Goal: Download file/media

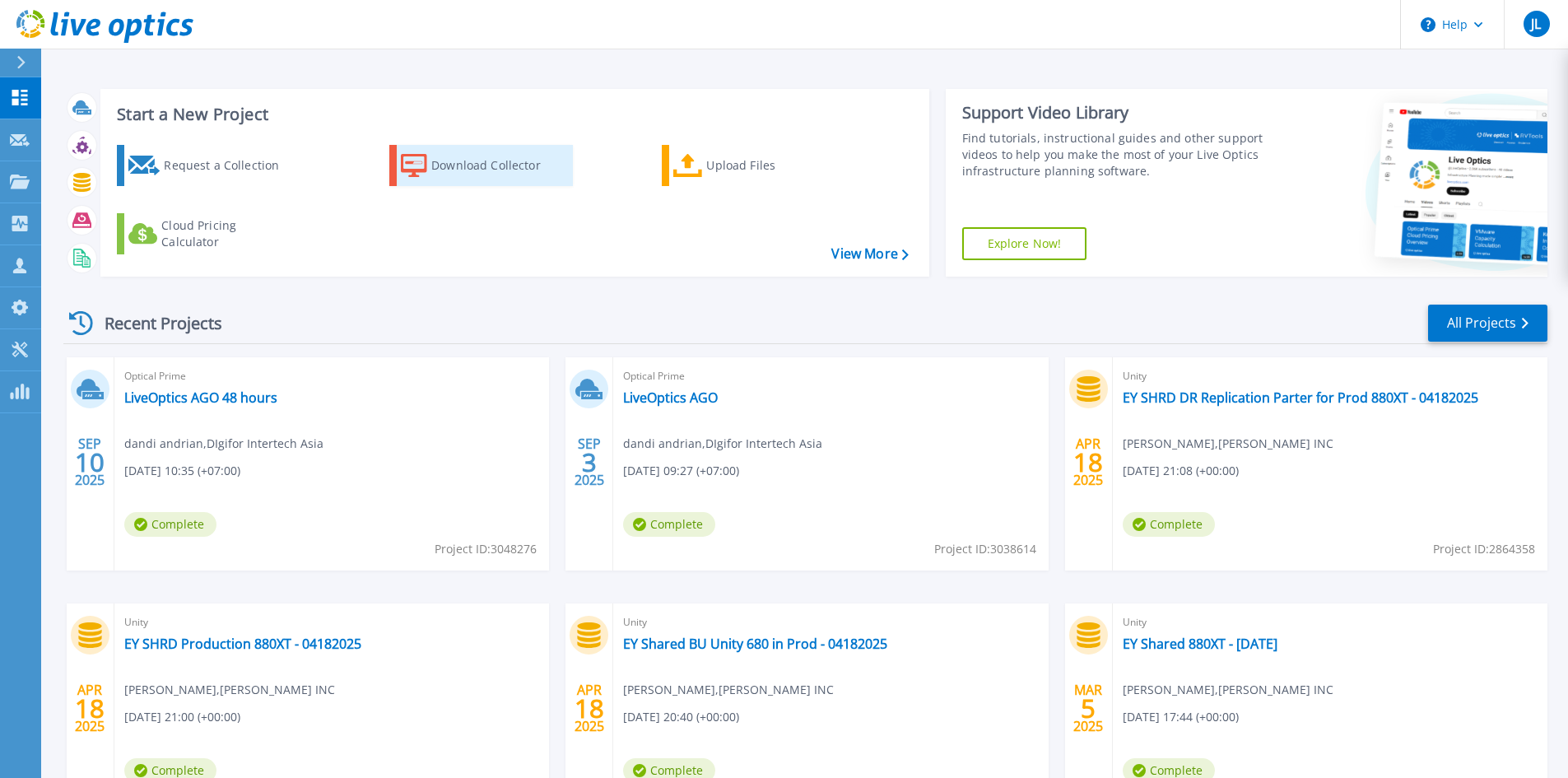
click at [470, 172] on div "Download Collector" at bounding box center [497, 165] width 132 height 33
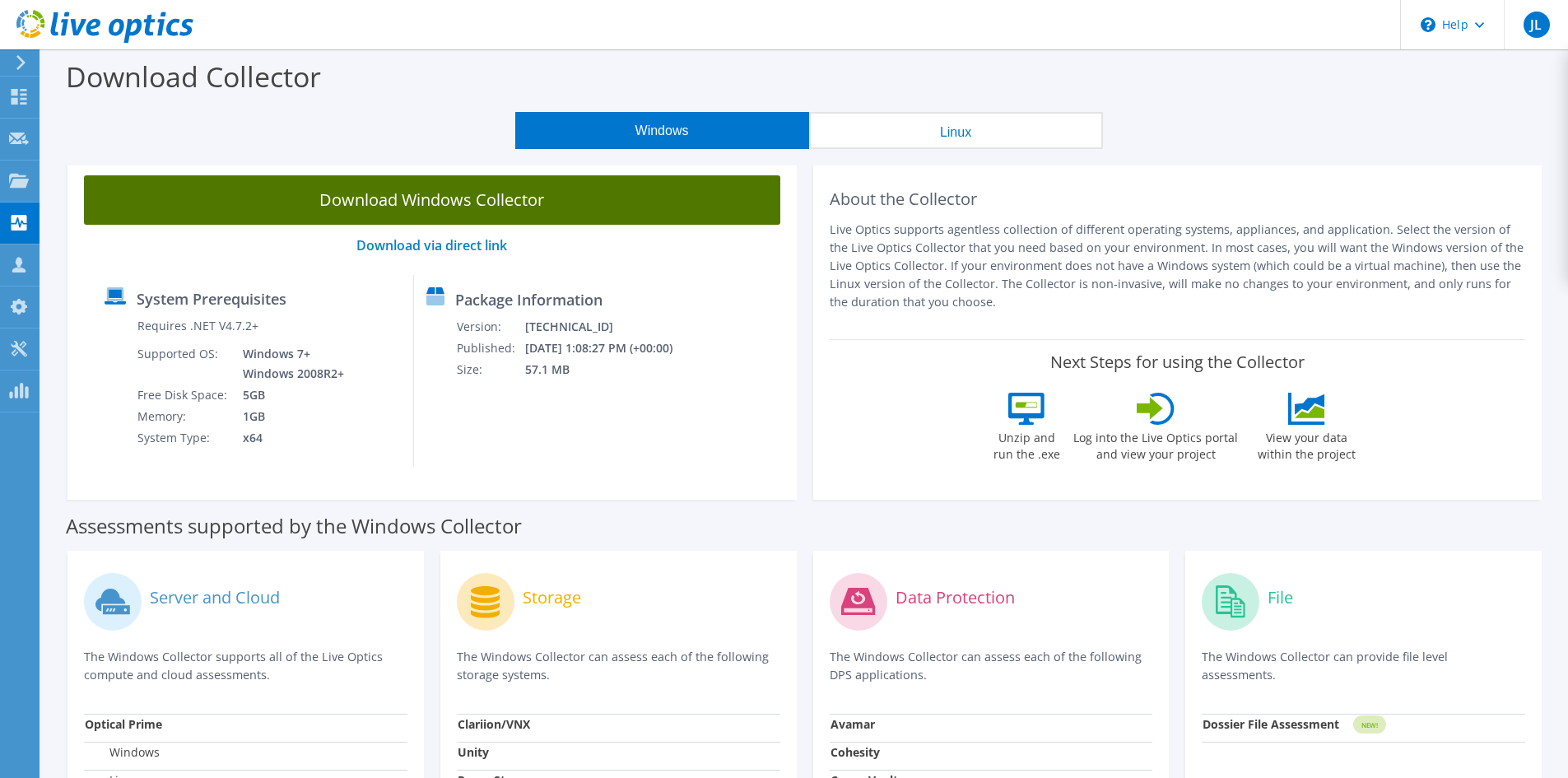
click at [506, 211] on link "Download Windows Collector" at bounding box center [432, 200] width 697 height 49
